Goal: Transaction & Acquisition: Purchase product/service

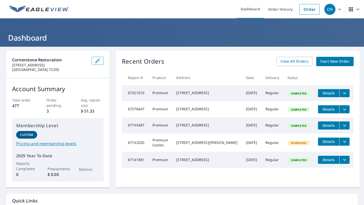
click at [344, 111] on icon "filesDropdownBtn-67276647" at bounding box center [345, 109] width 6 height 6
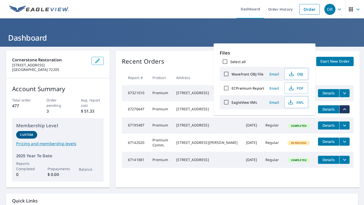
click at [172, 105] on td "Premium" at bounding box center [160, 109] width 24 height 16
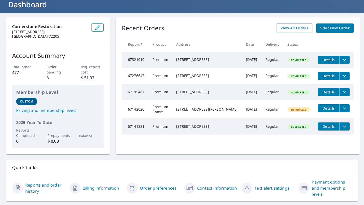
scroll to position [34, 0]
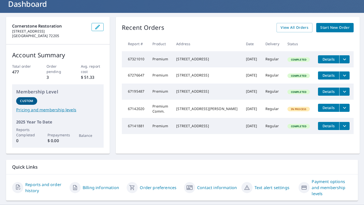
click at [54, 73] on p "Order pending" at bounding box center [58, 69] width 23 height 11
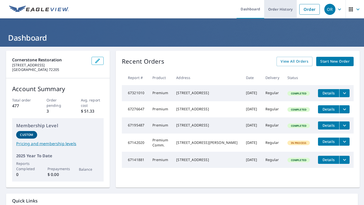
click at [283, 12] on link "Order History" at bounding box center [280, 9] width 33 height 18
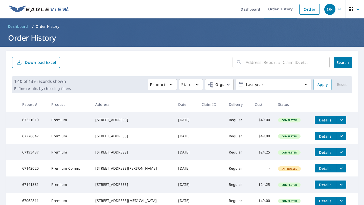
click at [265, 64] on input "text" at bounding box center [288, 62] width 84 height 14
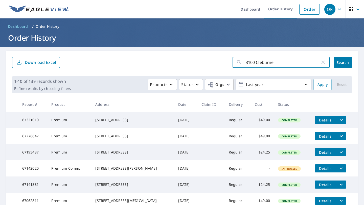
type input "3100 Cleburne"
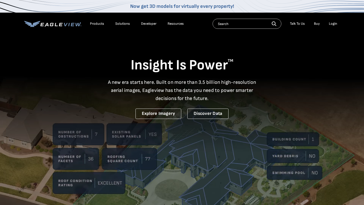
click at [332, 24] on div "Login" at bounding box center [333, 23] width 8 height 5
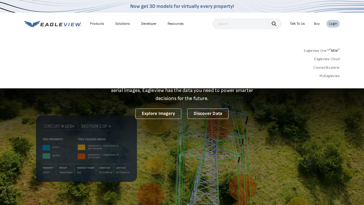
click at [327, 77] on link "MyEagleview" at bounding box center [330, 76] width 20 height 5
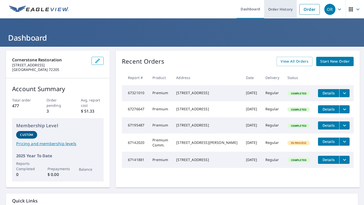
click at [282, 9] on link "Order History" at bounding box center [280, 9] width 33 height 18
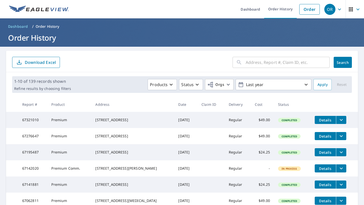
click at [251, 63] on input "text" at bounding box center [288, 62] width 84 height 14
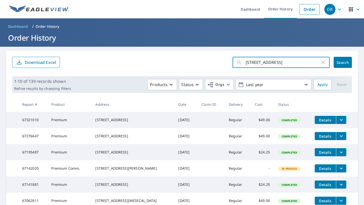
type input "3100 cleburne place"
click at [343, 64] on span "Search" at bounding box center [343, 62] width 10 height 5
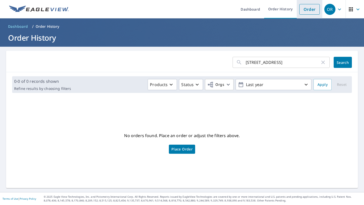
click at [308, 12] on link "Order" at bounding box center [309, 9] width 20 height 11
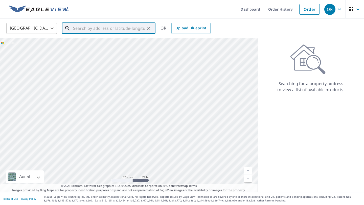
click at [94, 28] on input "text" at bounding box center [109, 28] width 72 height 14
paste input "3100 Cleburne Place N Little Rock, AR 72116"
click at [89, 50] on p "North Little Rock, AR 72116" at bounding box center [111, 48] width 79 height 5
type input "3100 Cleburne Pl North Little Rock, AR 72116"
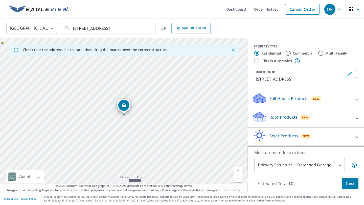
scroll to position [3, 0]
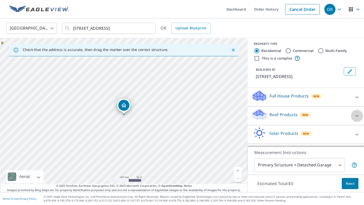
click at [354, 119] on icon at bounding box center [357, 116] width 6 height 6
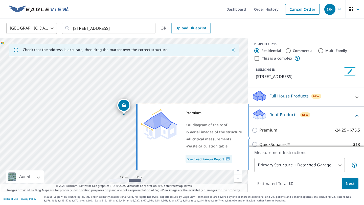
click at [271, 133] on p "Premium" at bounding box center [268, 130] width 18 height 6
click at [259, 133] on input "Premium $24.25 - $75.5" at bounding box center [256, 130] width 8 height 6
checkbox input "true"
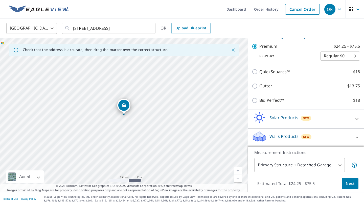
scroll to position [98, 0]
click at [348, 185] on span "Next" at bounding box center [350, 184] width 9 height 6
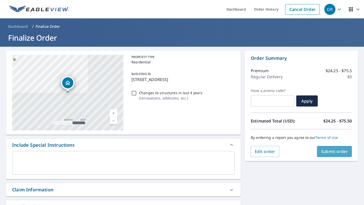
click at [338, 151] on span "Submit order" at bounding box center [334, 152] width 27 height 6
